Goal: Task Accomplishment & Management: Use online tool/utility

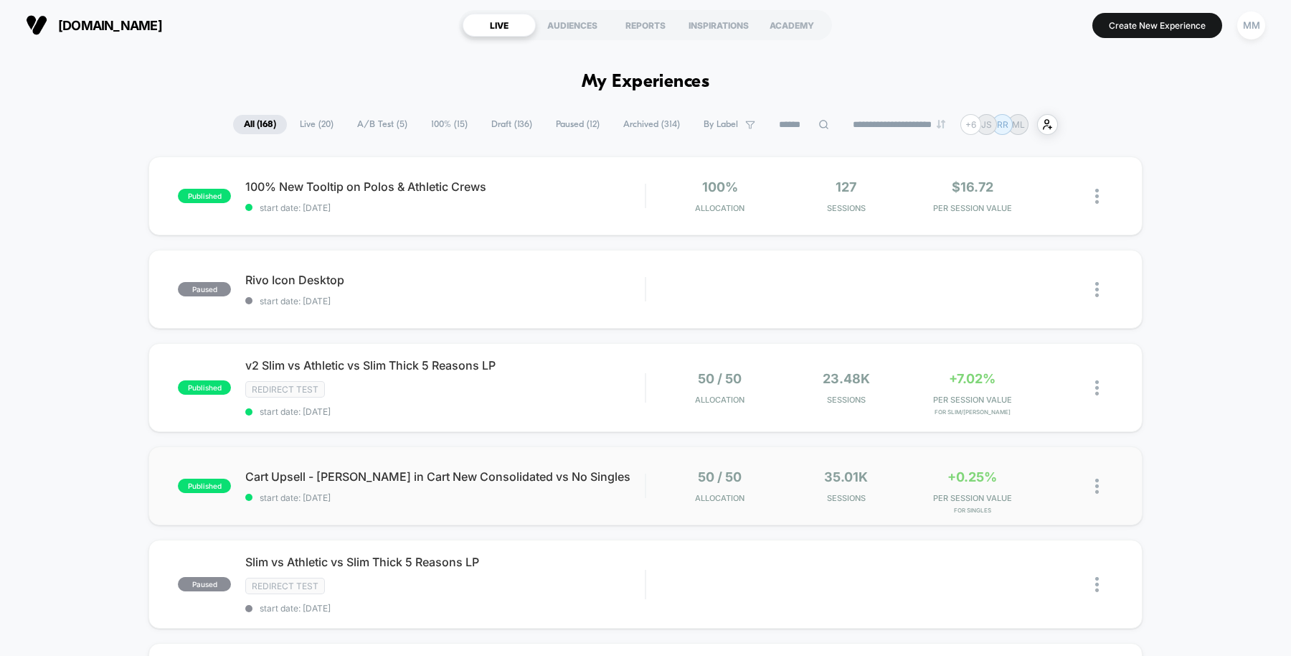
click at [554, 521] on div "published Cart Upsell - [PERSON_NAME] in Cart New Consolidated vs No Singles st…" at bounding box center [645, 485] width 994 height 79
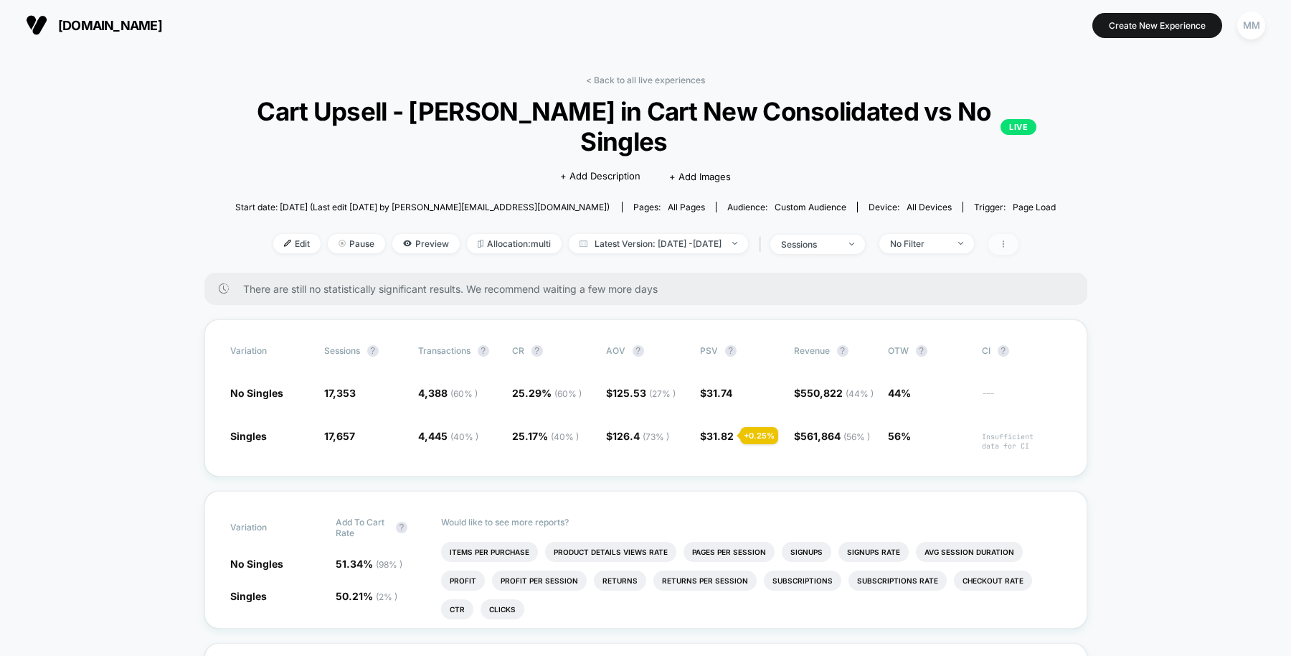
click at [810, 240] on icon at bounding box center [1003, 244] width 9 height 9
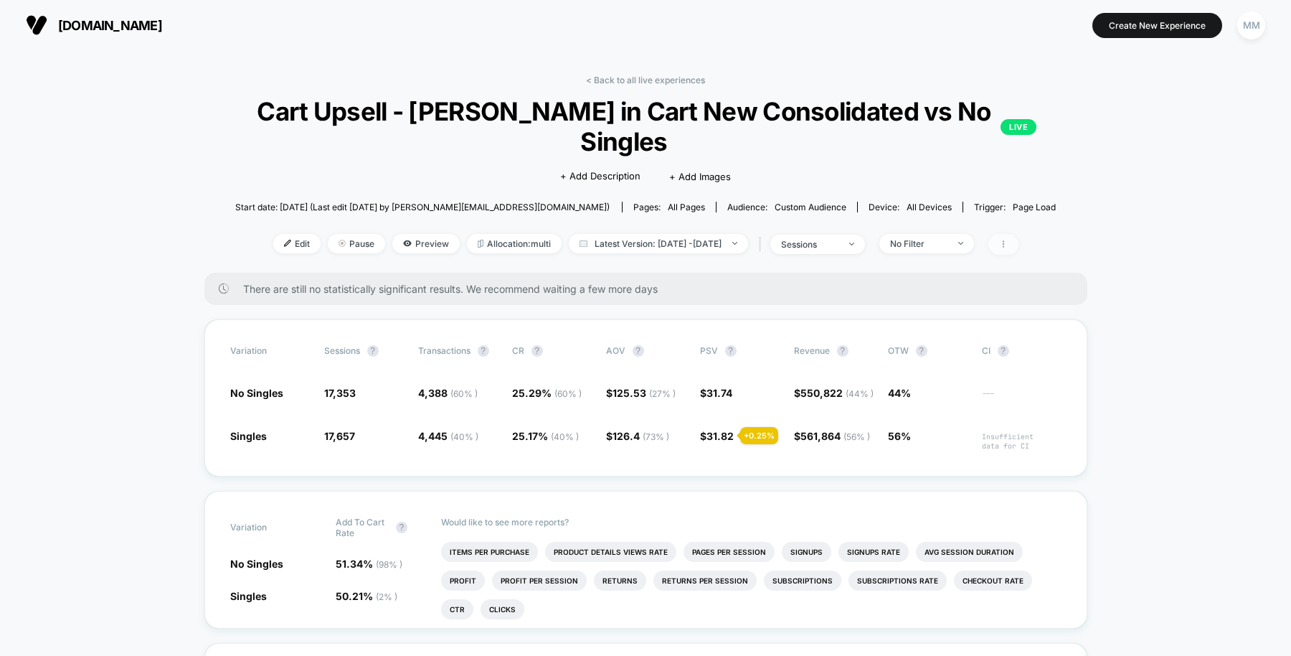
click at [810, 248] on icon at bounding box center [1003, 244] width 9 height 9
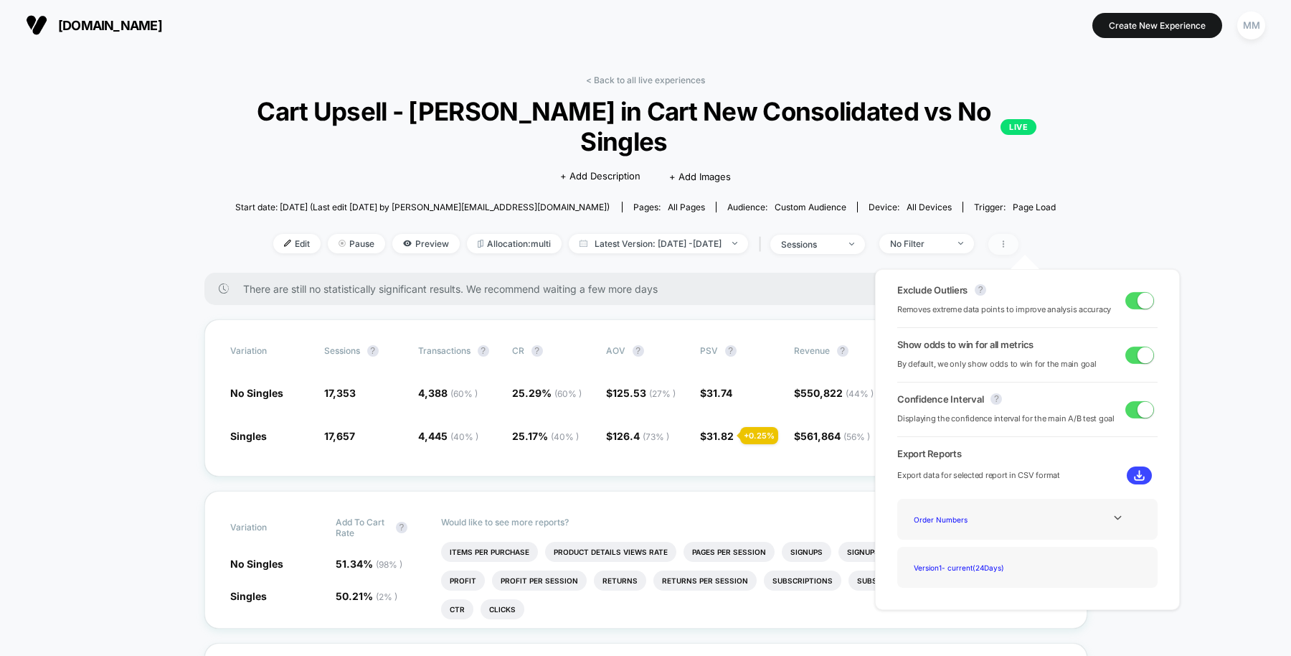
click at [810, 247] on icon at bounding box center [1003, 244] width 9 height 9
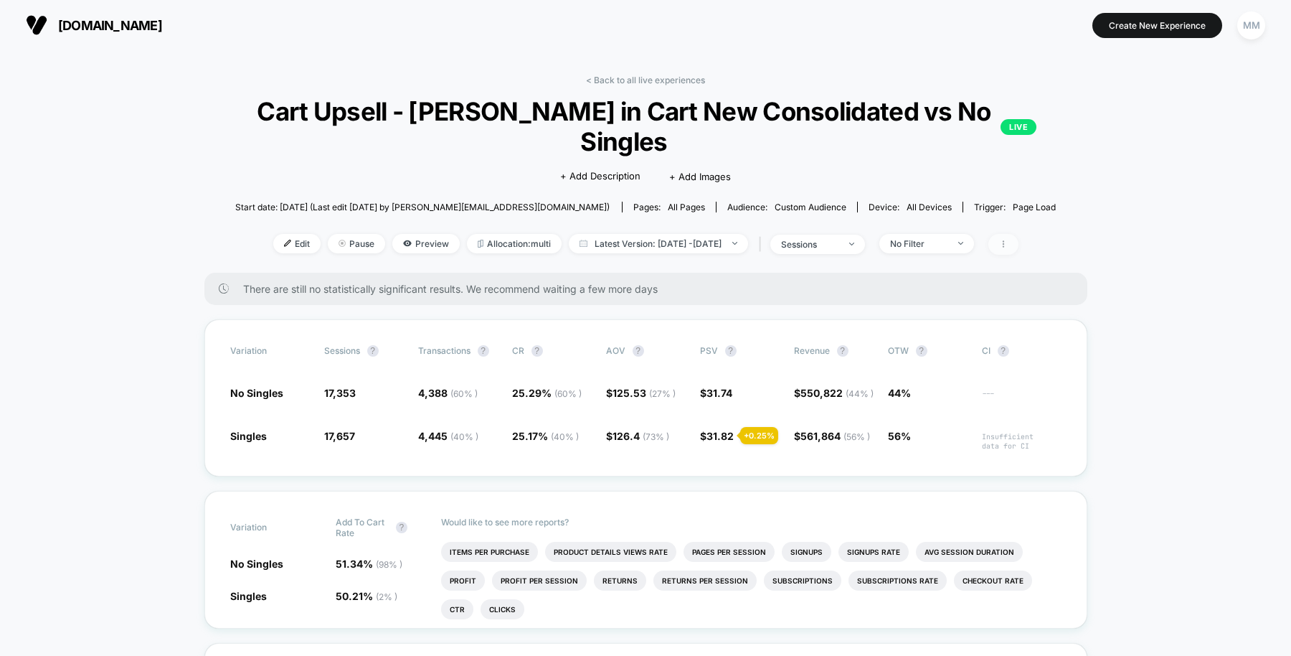
click at [810, 247] on icon at bounding box center [1003, 244] width 9 height 9
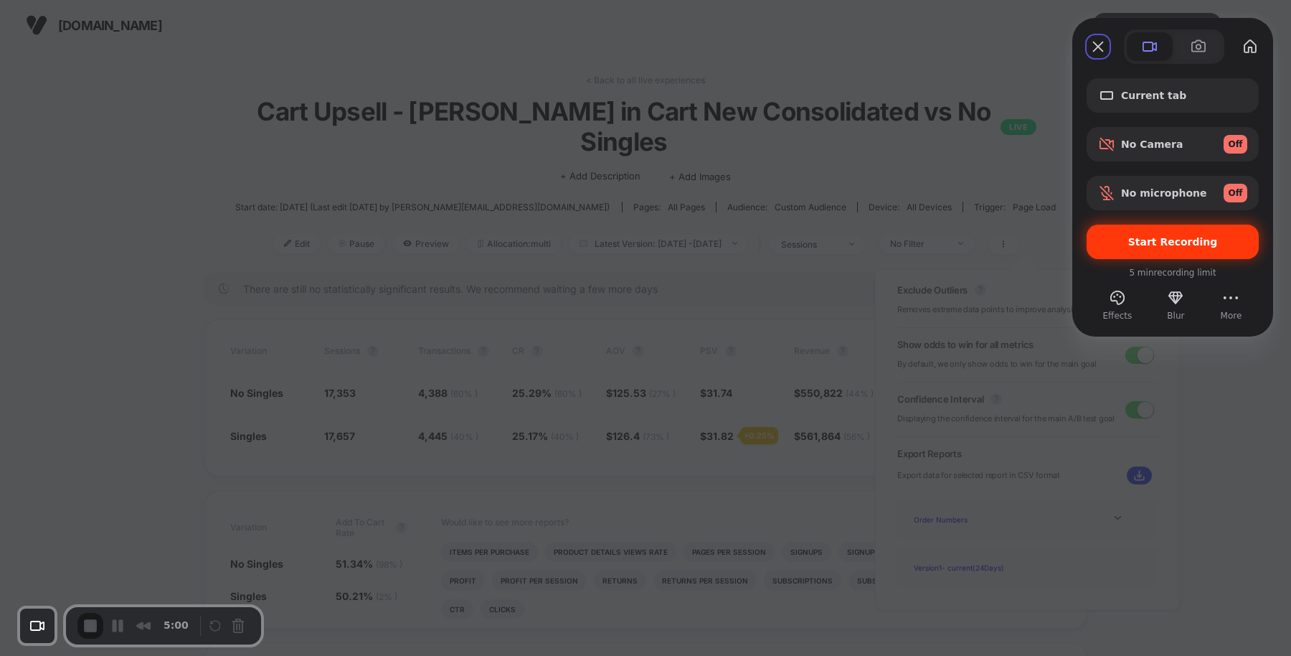
click at [810, 241] on span "Start Recording" at bounding box center [1172, 241] width 149 height 11
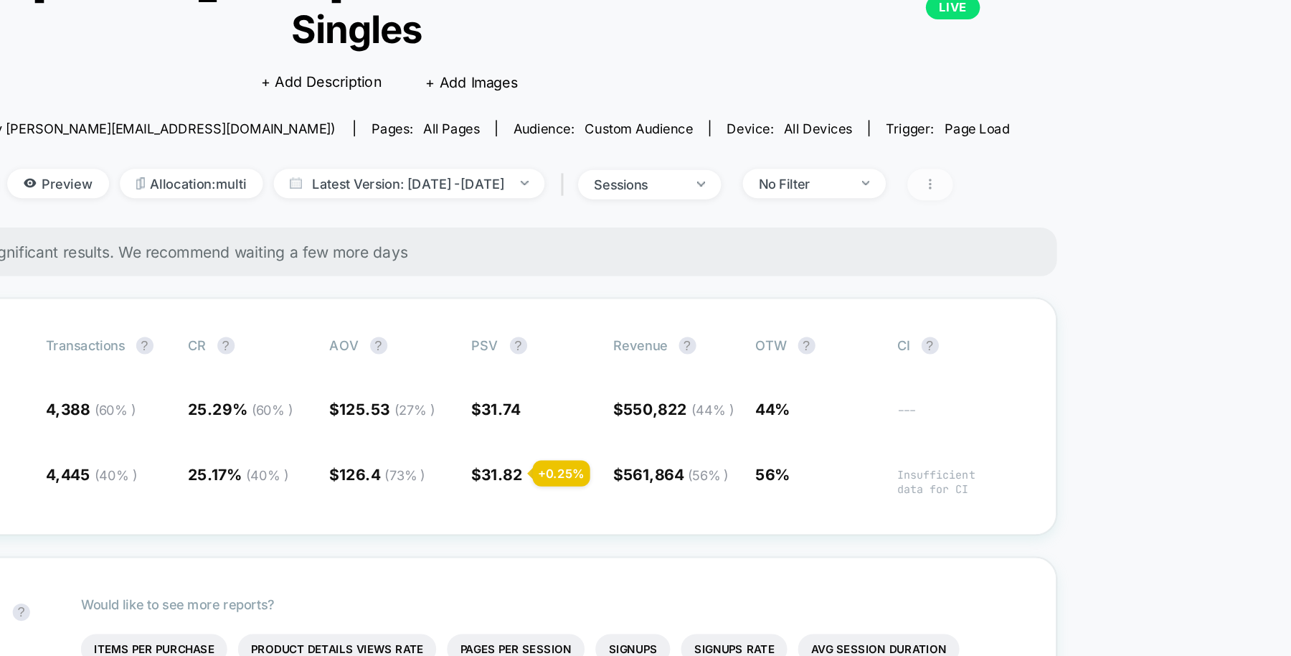
click at [810, 240] on icon at bounding box center [1003, 244] width 9 height 9
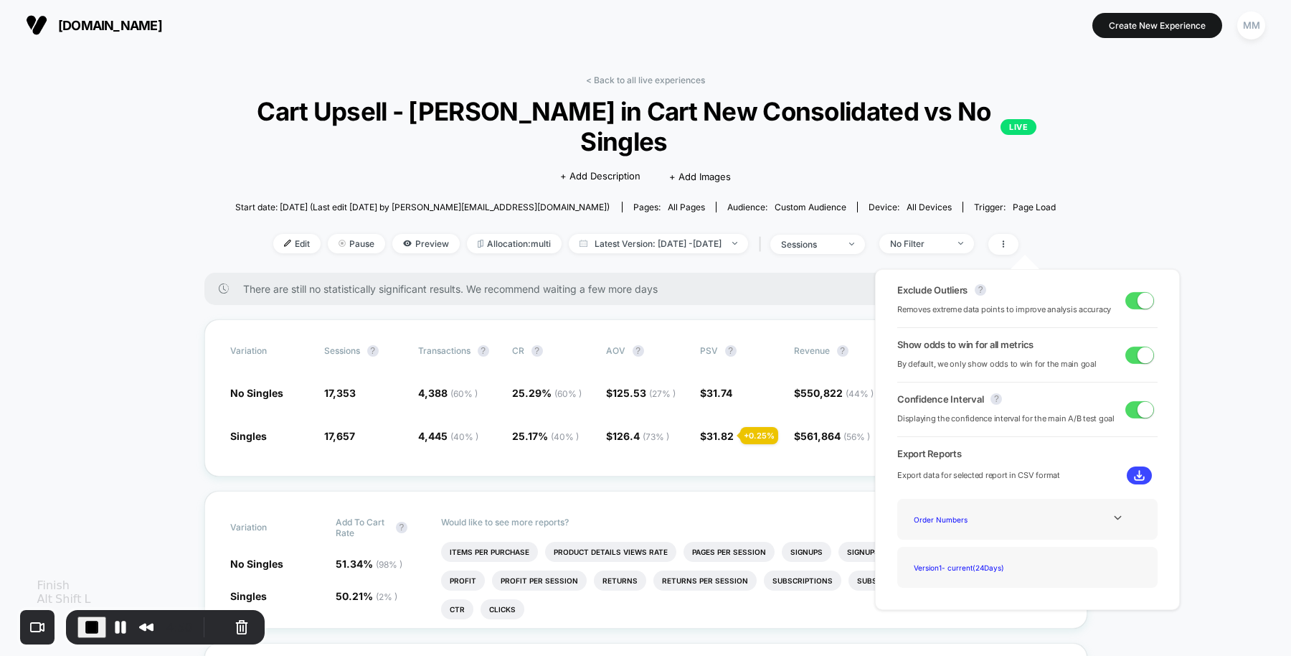
click at [96, 618] on span "End Recording" at bounding box center [91, 626] width 17 height 17
